Goal: Task Accomplishment & Management: Complete application form

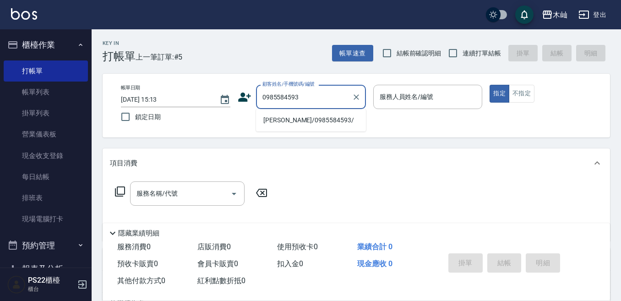
click at [292, 120] on li "[PERSON_NAME]/0985584593/" at bounding box center [311, 120] width 110 height 15
type input "[PERSON_NAME]/0985584593/"
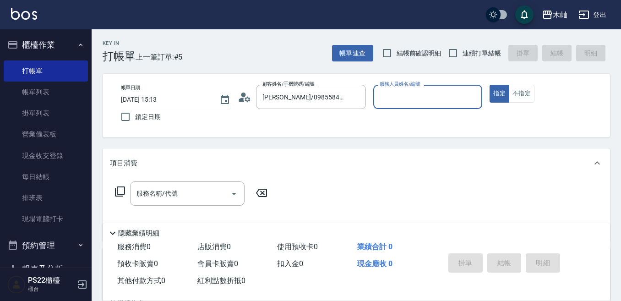
type input "小愛-10"
click at [247, 99] on icon at bounding box center [245, 97] width 14 height 14
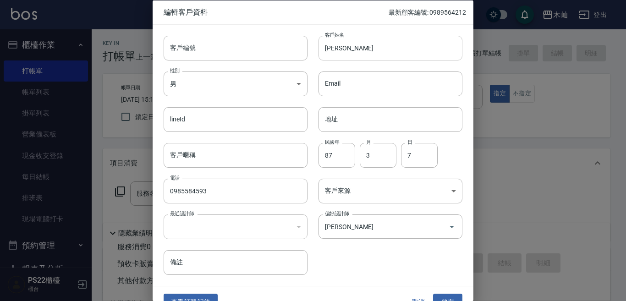
click at [351, 48] on input "[PERSON_NAME]" at bounding box center [390, 47] width 144 height 25
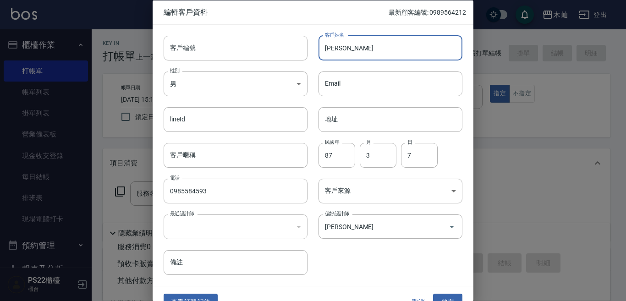
type input "[PERSON_NAME]"
click at [439, 276] on div "客戶編號 客戶編號 客戶姓名 [PERSON_NAME] 客戶姓名 性別 男 [DEMOGRAPHIC_DATA] 性別 Email Email lineId…" at bounding box center [312, 154] width 321 height 261
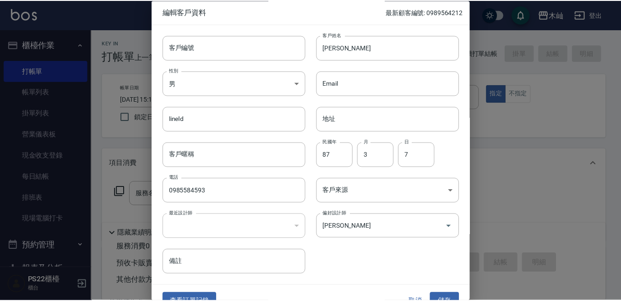
scroll to position [16, 0]
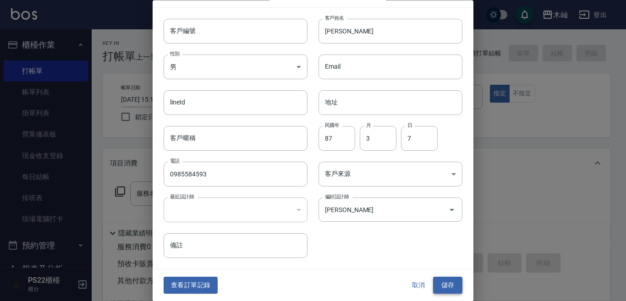
click at [441, 285] on button "儲存" at bounding box center [447, 285] width 29 height 17
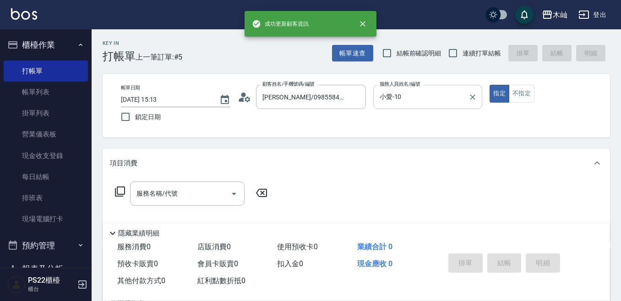
click at [387, 100] on input "小愛-10" at bounding box center [420, 97] width 87 height 16
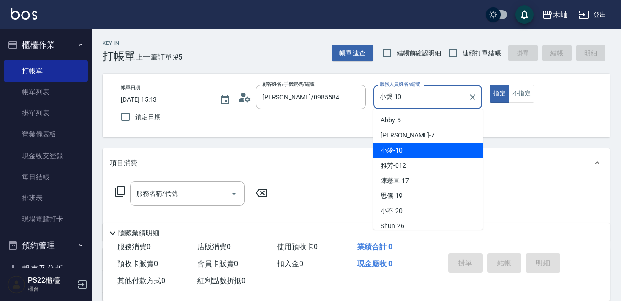
click at [387, 100] on input "小愛-10" at bounding box center [420, 97] width 87 height 16
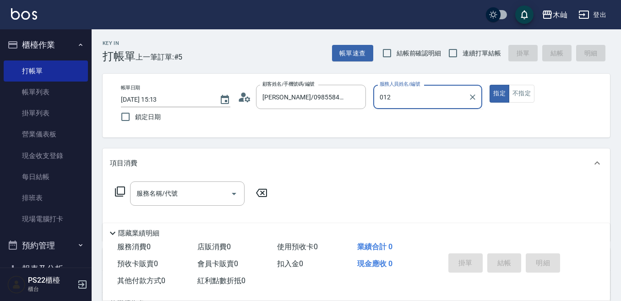
type input "012"
type button "true"
type input "雅芳-012"
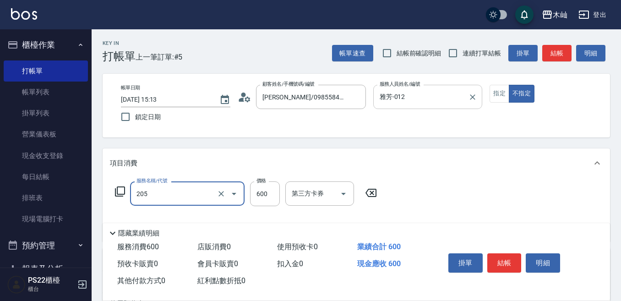
type input "A級洗剪(205)"
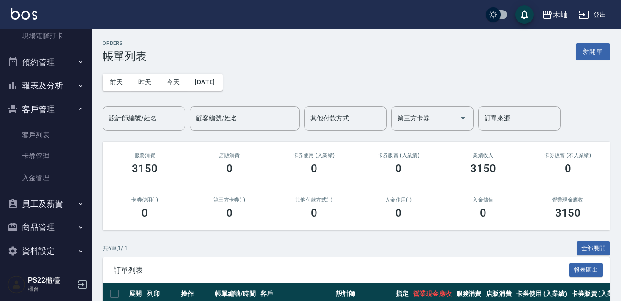
scroll to position [137, 0]
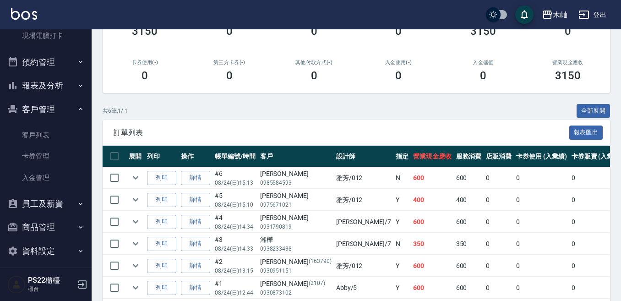
click at [283, 183] on p "0985584593" at bounding box center [295, 183] width 71 height 8
copy p "0985584593"
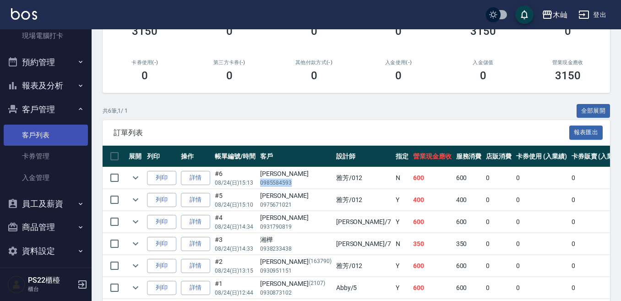
click at [56, 144] on link "客戶列表" at bounding box center [46, 135] width 84 height 21
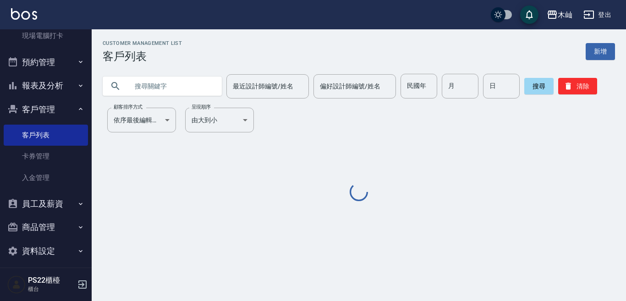
click at [159, 85] on input "text" at bounding box center [171, 86] width 86 height 25
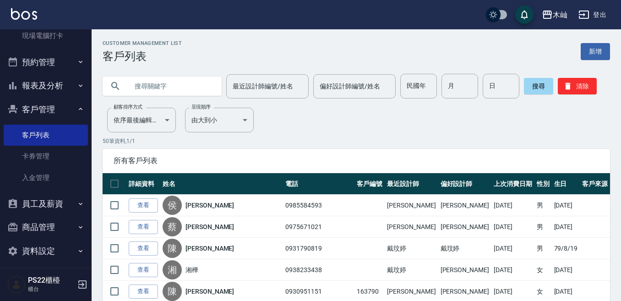
paste input "0985584593"
type input "0985584593"
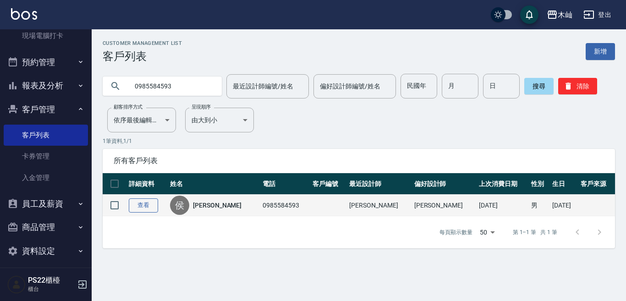
click at [139, 210] on link "查看" at bounding box center [143, 205] width 29 height 14
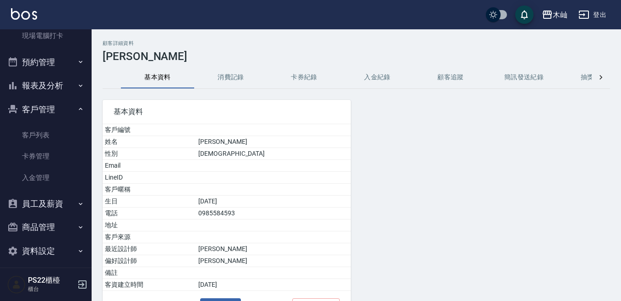
click at [239, 78] on button "消費記錄" at bounding box center [230, 77] width 73 height 22
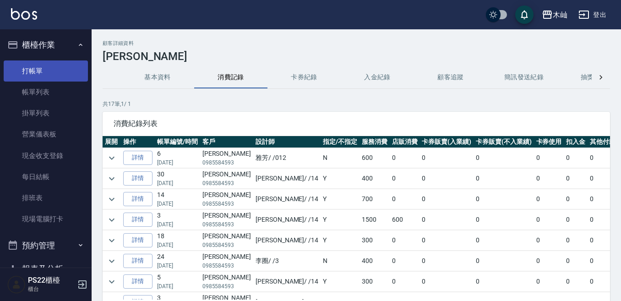
click at [31, 71] on link "打帳單" at bounding box center [46, 70] width 84 height 21
